Goal: Answer question/provide support: Answer question/provide support

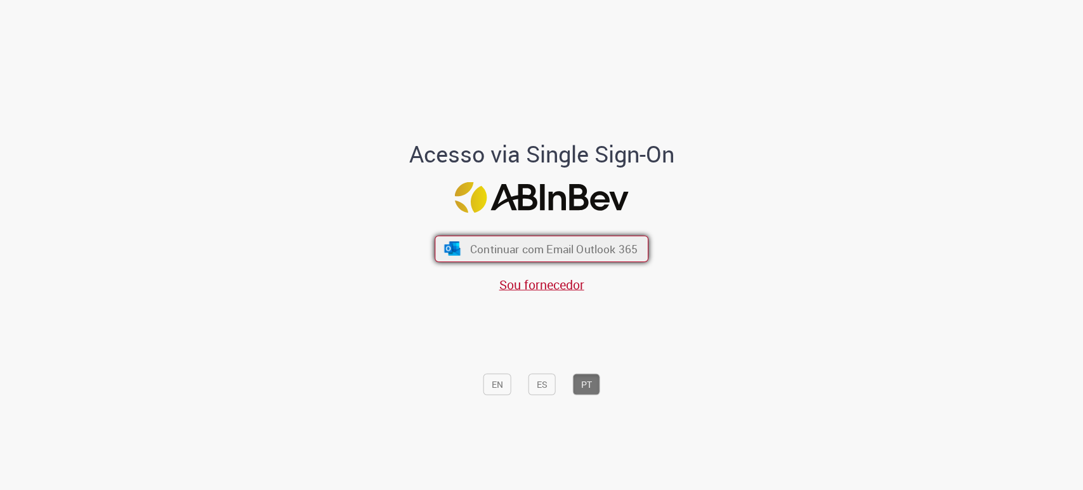
click at [579, 245] on span "Continuar com Email Outlook 365" at bounding box center [553, 249] width 167 height 15
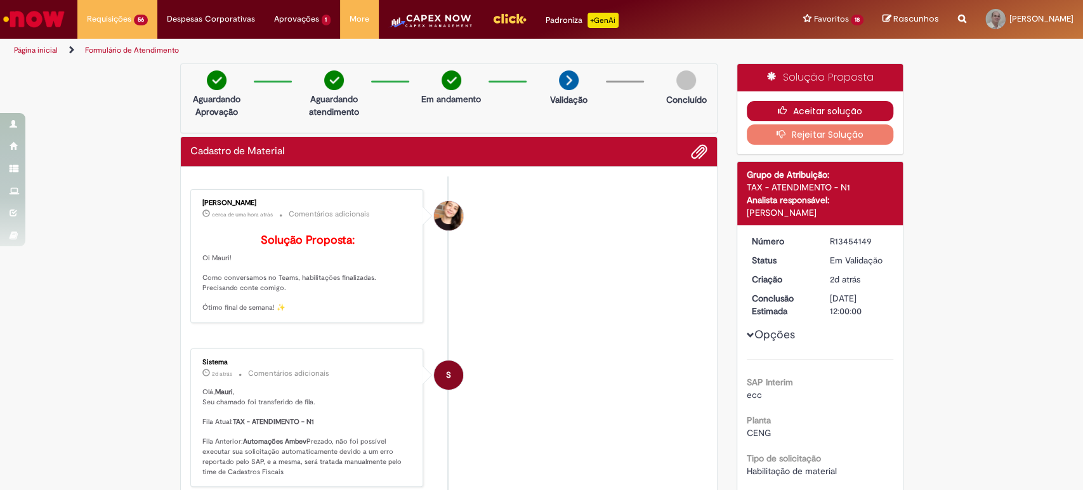
click at [810, 108] on button "Aceitar solução" at bounding box center [819, 111] width 147 height 20
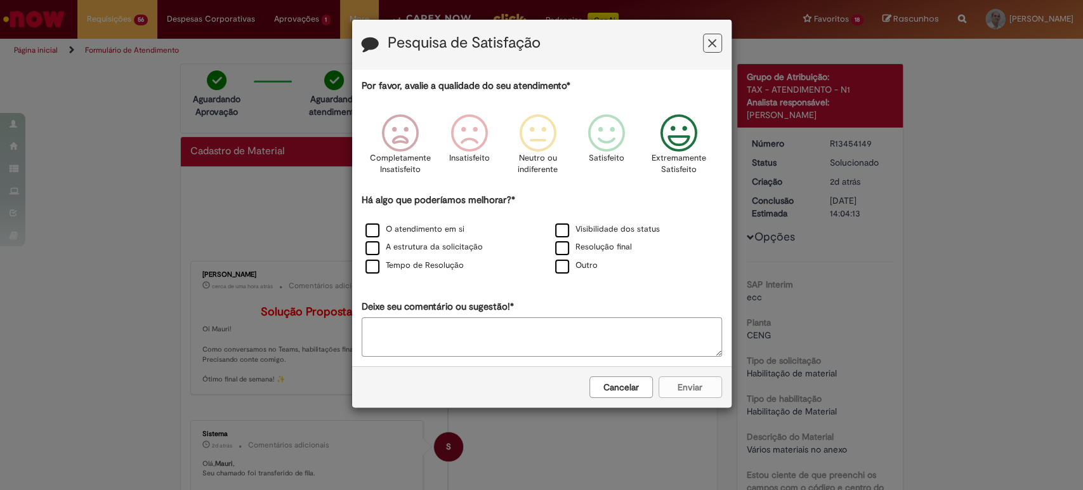
drag, startPoint x: 677, startPoint y: 138, endPoint x: 664, endPoint y: 143, distance: 13.9
click at [676, 138] on icon "Feedback" at bounding box center [679, 133] width 48 height 38
click at [583, 245] on label "Resolução final" at bounding box center [593, 247] width 77 height 12
click at [489, 334] on textarea "Deixe seu comentário ou sugestão!*" at bounding box center [542, 336] width 360 height 39
type textarea "*"
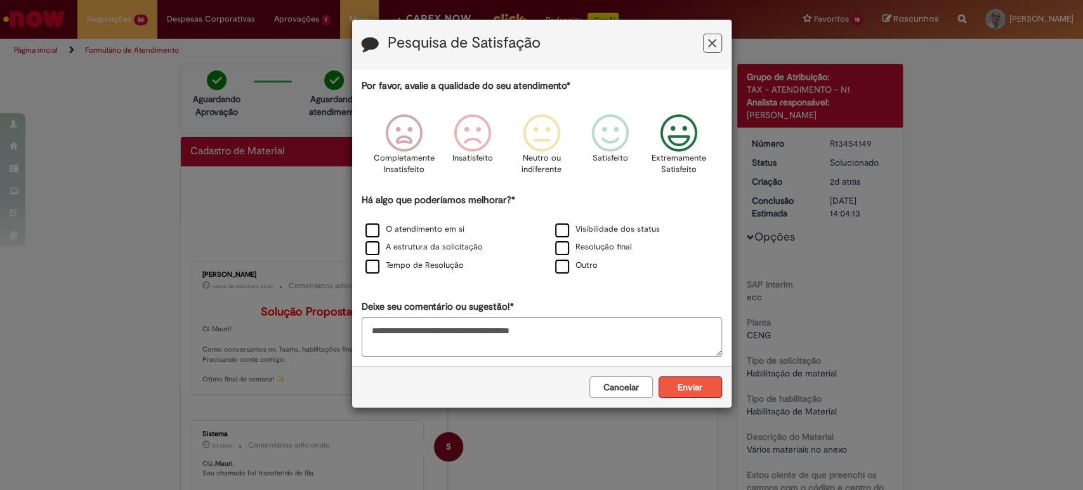
type textarea "**********"
click at [694, 391] on button "Enviar" at bounding box center [689, 387] width 63 height 22
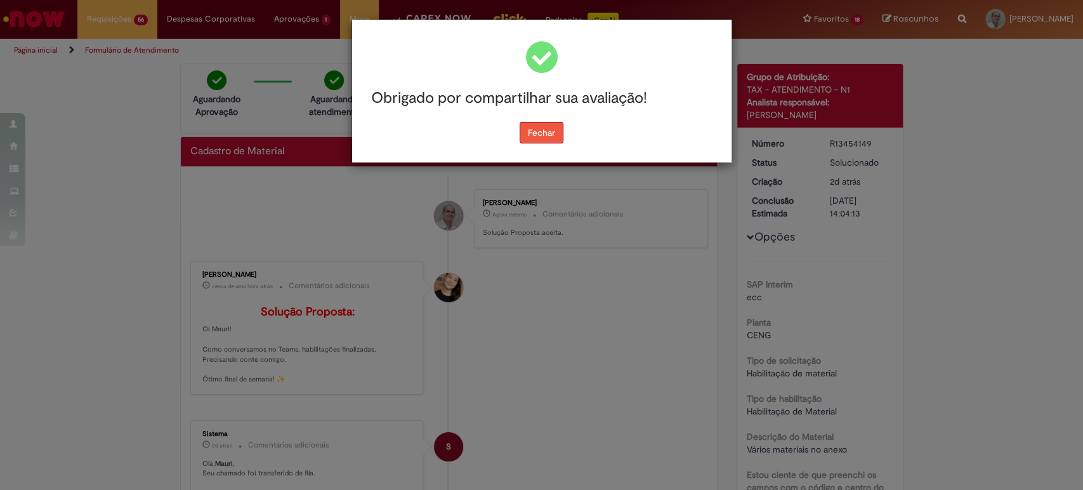
click at [549, 137] on button "Fechar" at bounding box center [541, 133] width 44 height 22
